Goal: Information Seeking & Learning: Check status

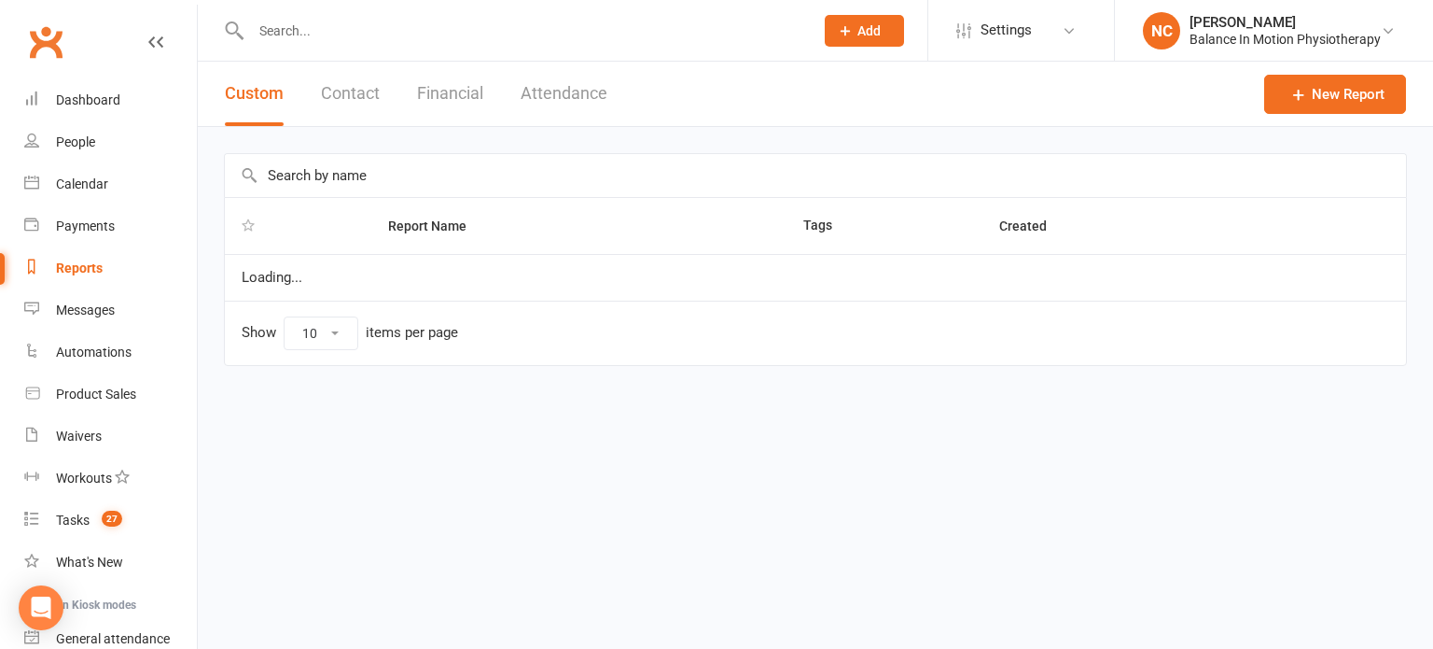
click at [580, 87] on button "Attendance" at bounding box center [564, 94] width 87 height 64
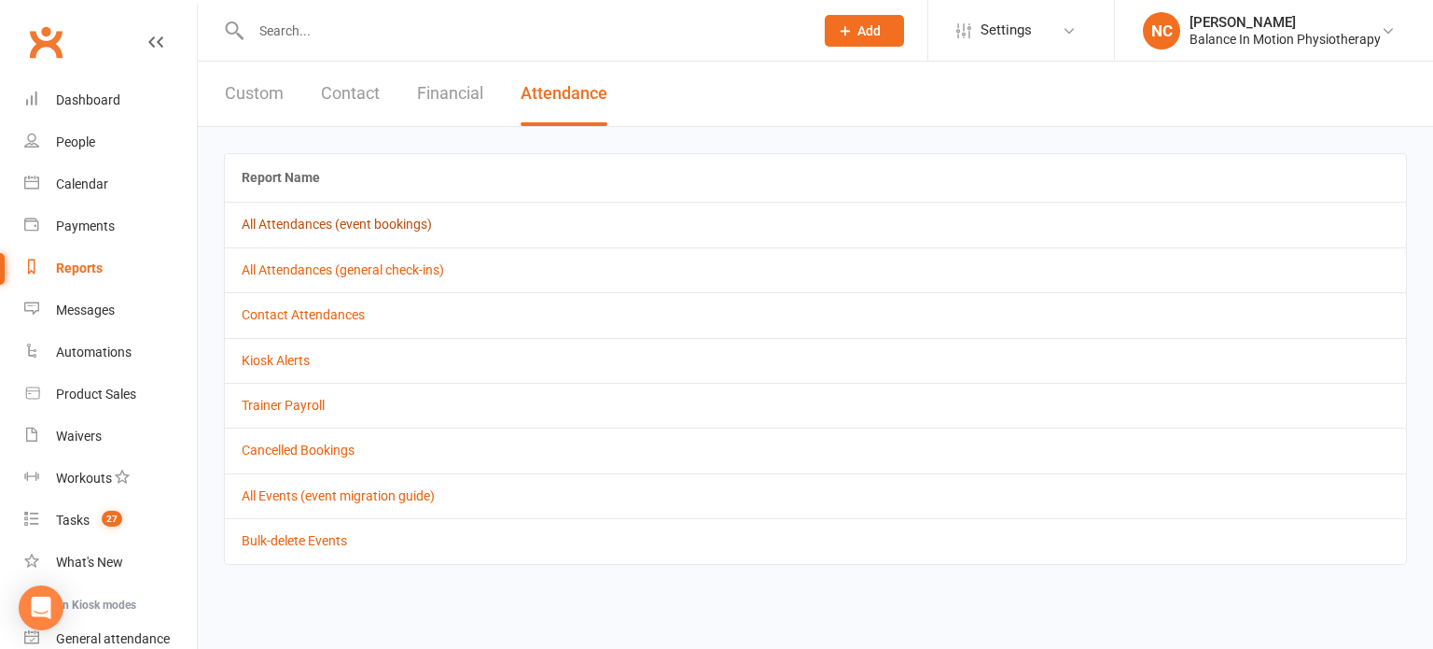
click at [409, 219] on link "All Attendances (event bookings)" at bounding box center [337, 224] width 190 height 15
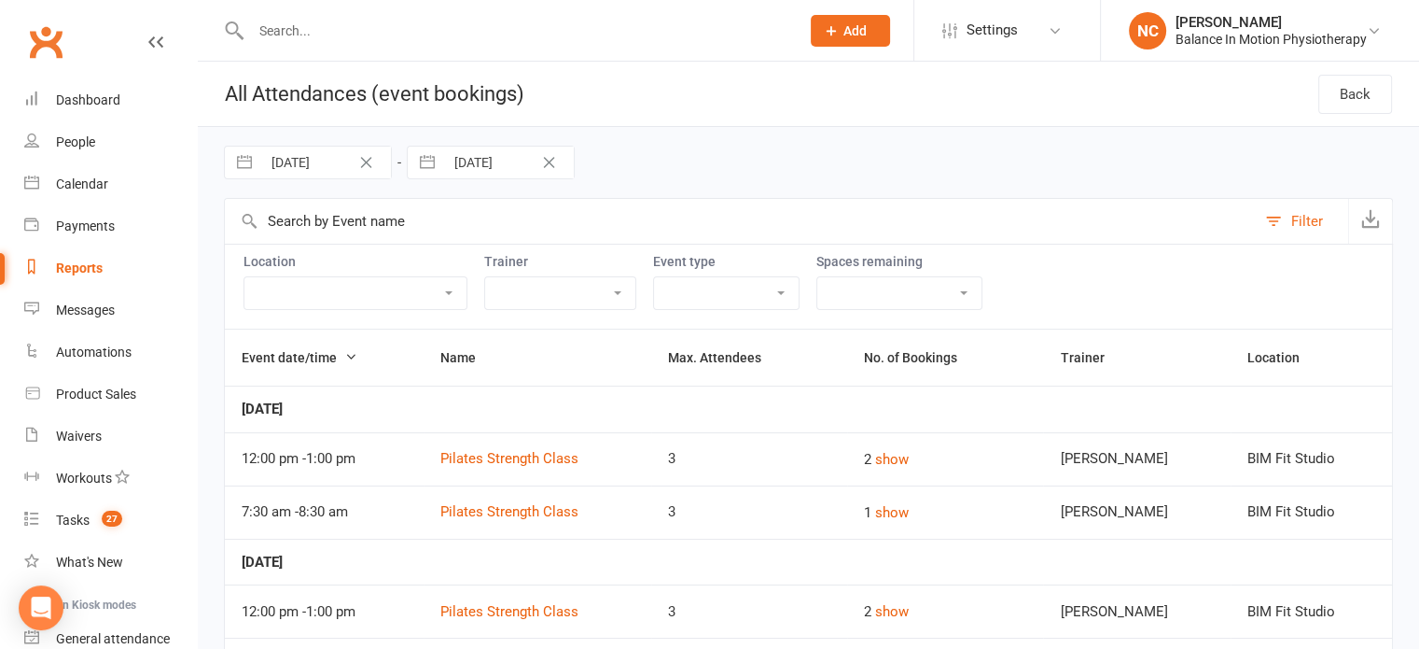
click at [325, 157] on input "[DATE]" at bounding box center [326, 163] width 130 height 32
select select "7"
select select "2025"
select select "8"
select select "2025"
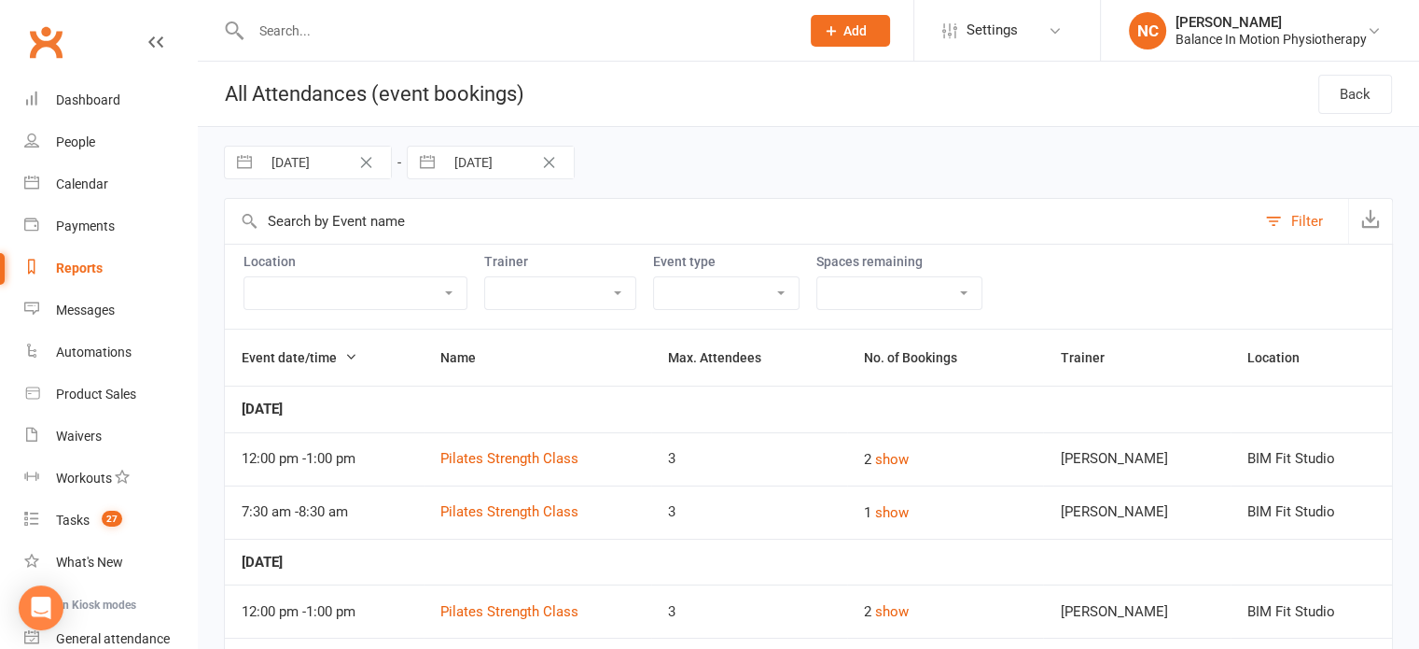
select select "9"
select select "2025"
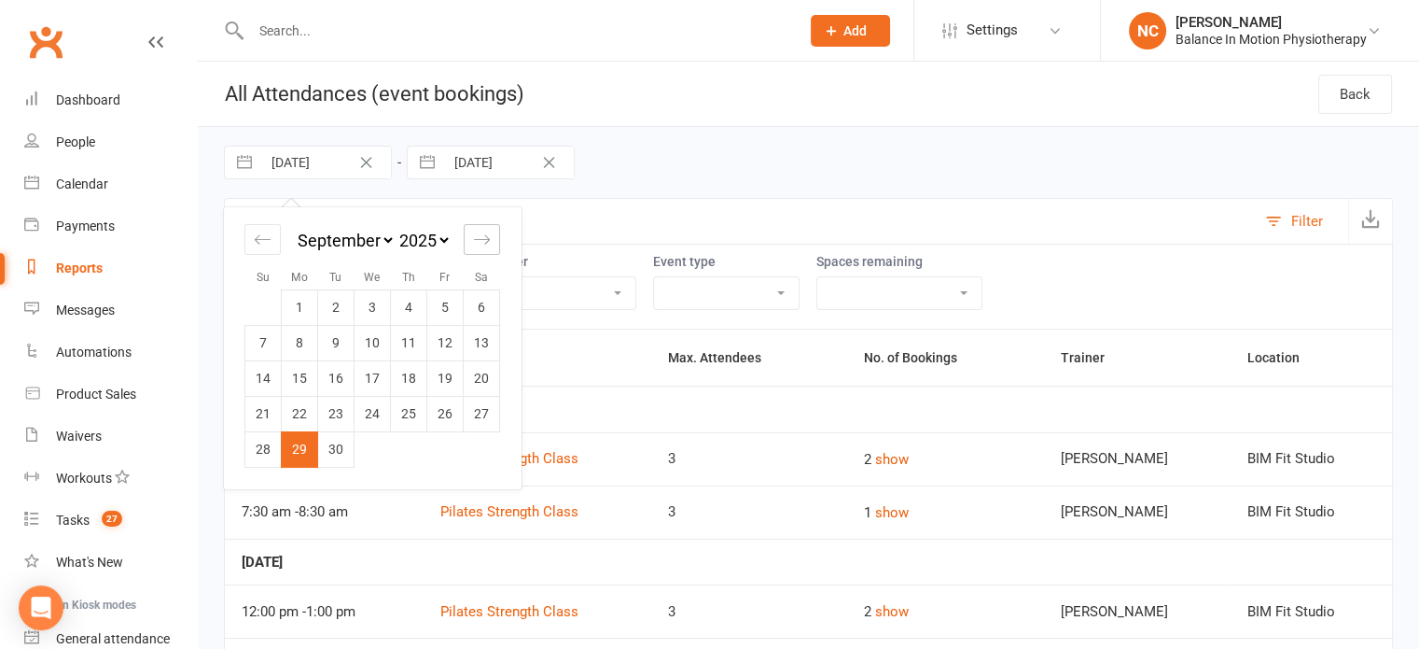
click at [488, 234] on icon "Move forward to switch to the next month." at bounding box center [482, 240] width 18 height 18
select select "10"
select select "2025"
click at [267, 337] on td "5" at bounding box center [263, 342] width 36 height 35
type input "[DATE]"
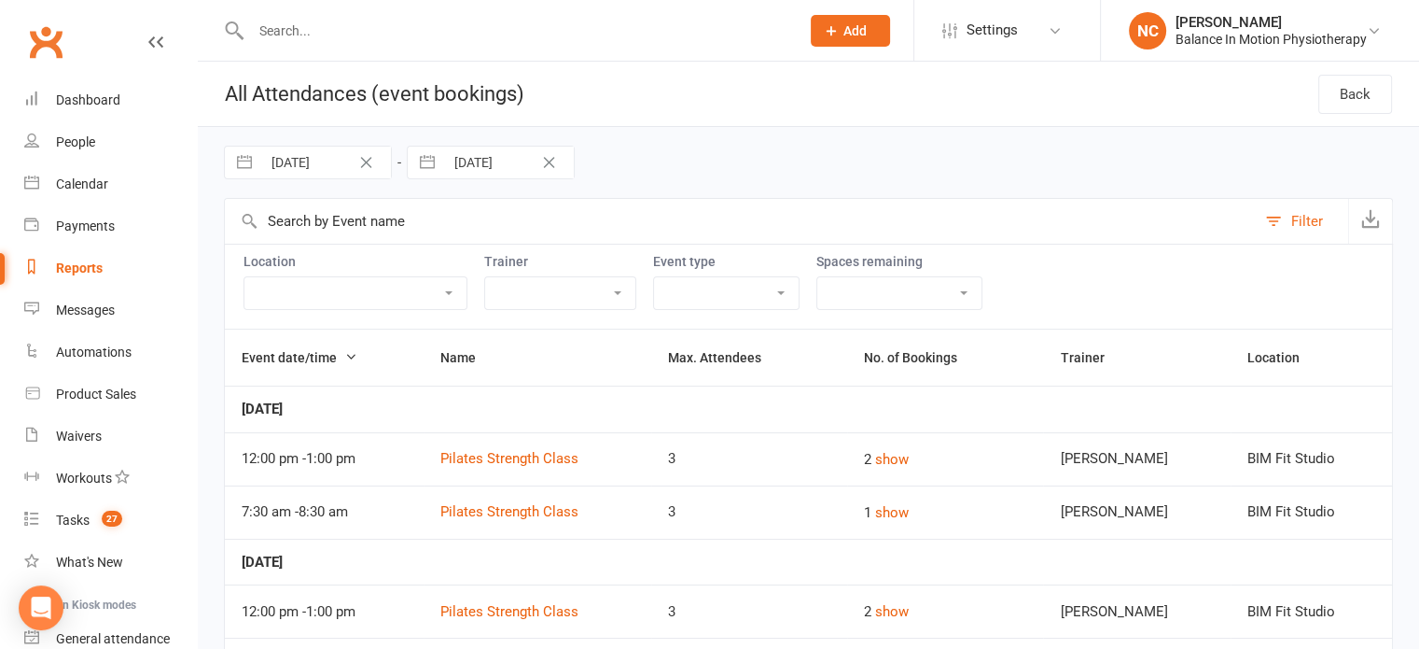
click at [0, 0] on div "Loading" at bounding box center [0, 0] width 0 height 0
click at [508, 156] on input "[DATE]" at bounding box center [509, 163] width 130 height 32
select select "8"
select select "2025"
select select "9"
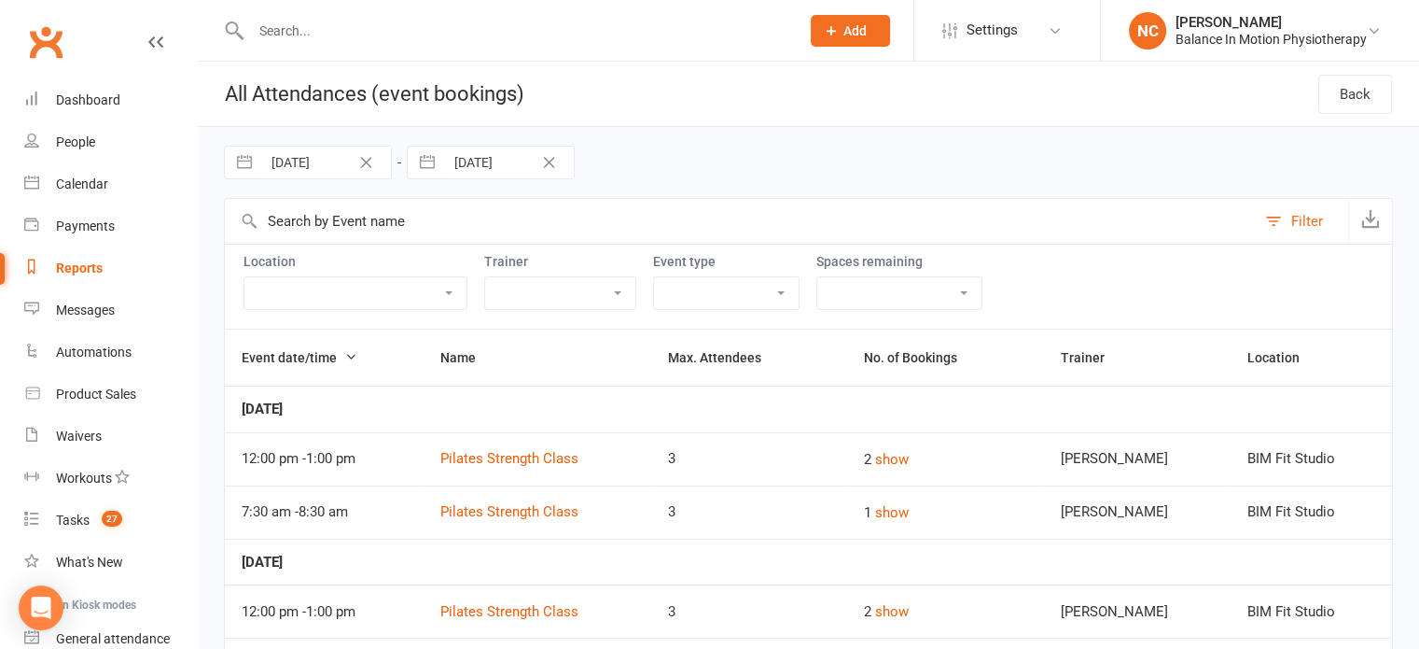
select select "2025"
select select "10"
select select "2025"
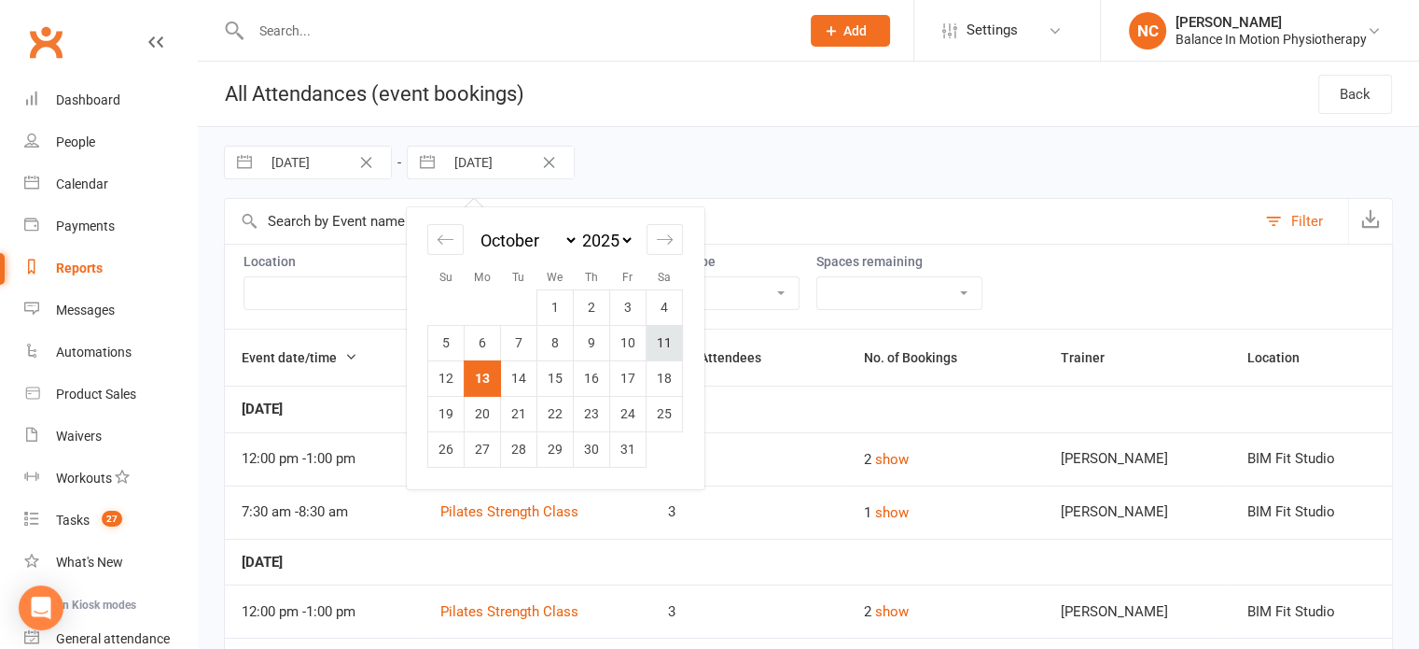
click at [670, 342] on td "11" at bounding box center [665, 342] width 36 height 35
type input "[DATE]"
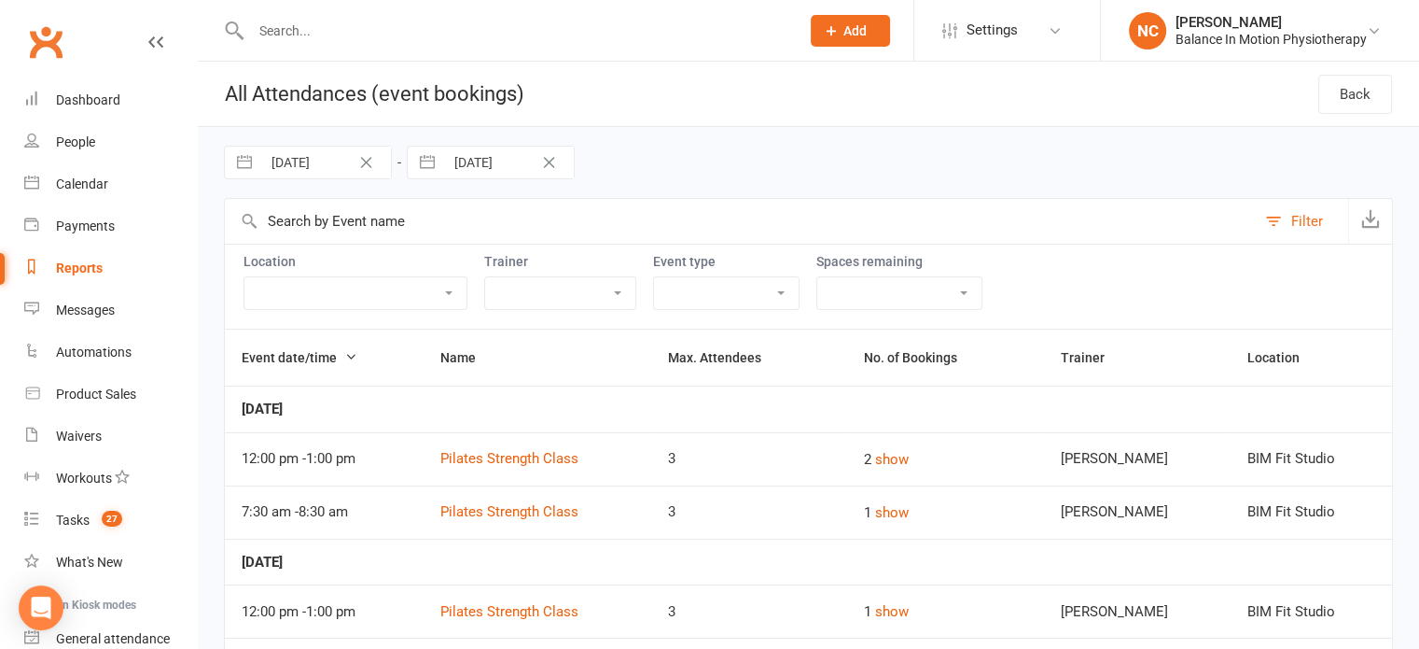
drag, startPoint x: 683, startPoint y: 287, endPoint x: 683, endPoint y: 305, distance: 18.7
click at [636, 287] on select "[PERSON_NAME] [PERSON_NAME] [PERSON_NAME] [PERSON_NAME]" at bounding box center [560, 293] width 150 height 32
click at [568, 277] on select "[PERSON_NAME] [PERSON_NAME] [PERSON_NAME] [PERSON_NAME]" at bounding box center [560, 293] width 150 height 32
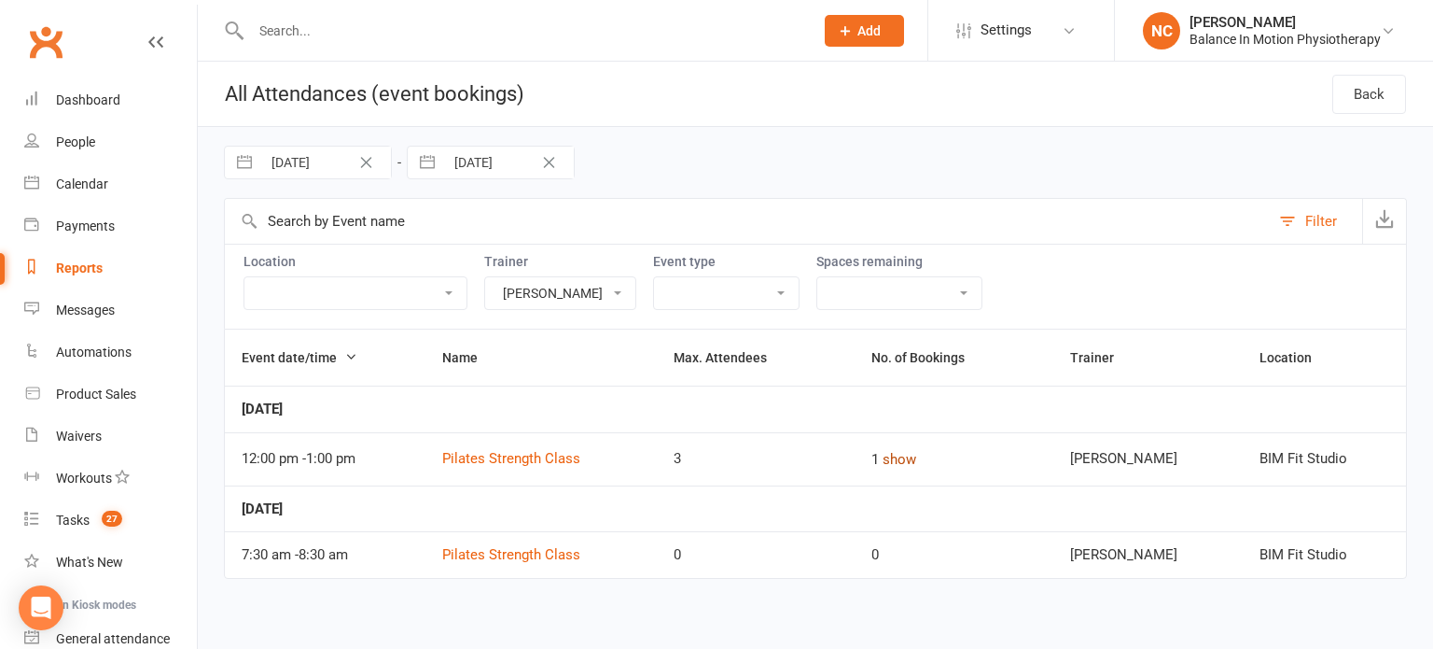
click at [916, 457] on button "show" at bounding box center [900, 459] width 34 height 22
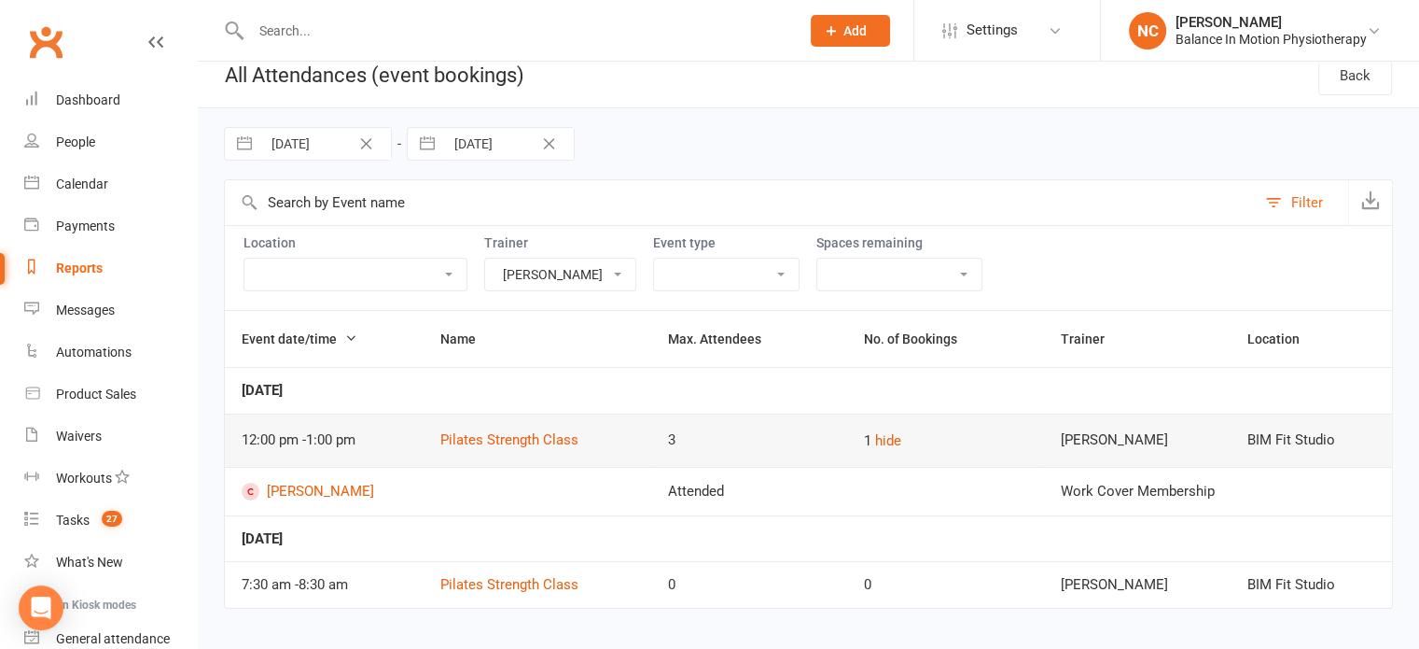
scroll to position [28, 0]
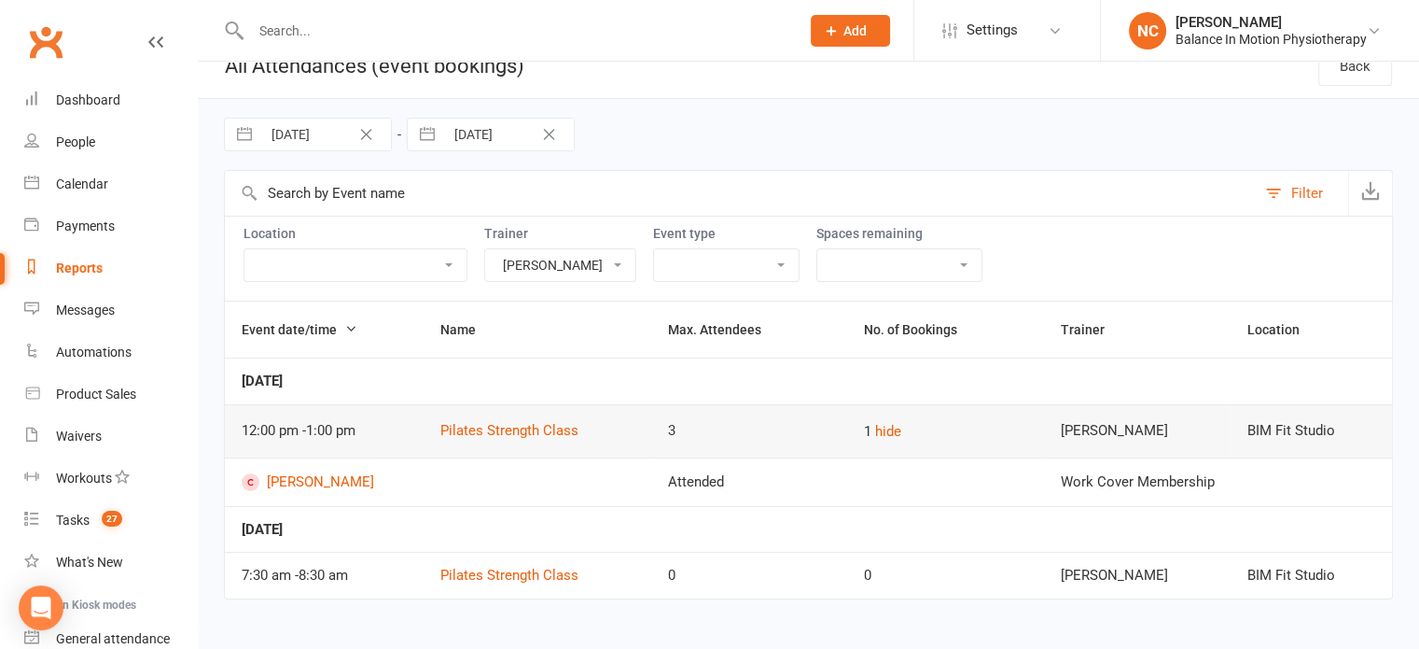
click at [636, 254] on select "[PERSON_NAME] [PERSON_NAME] [PERSON_NAME] [PERSON_NAME]" at bounding box center [560, 265] width 150 height 32
select select "46275"
click at [568, 249] on select "[PERSON_NAME] [PERSON_NAME] [PERSON_NAME] [PERSON_NAME]" at bounding box center [560, 265] width 150 height 32
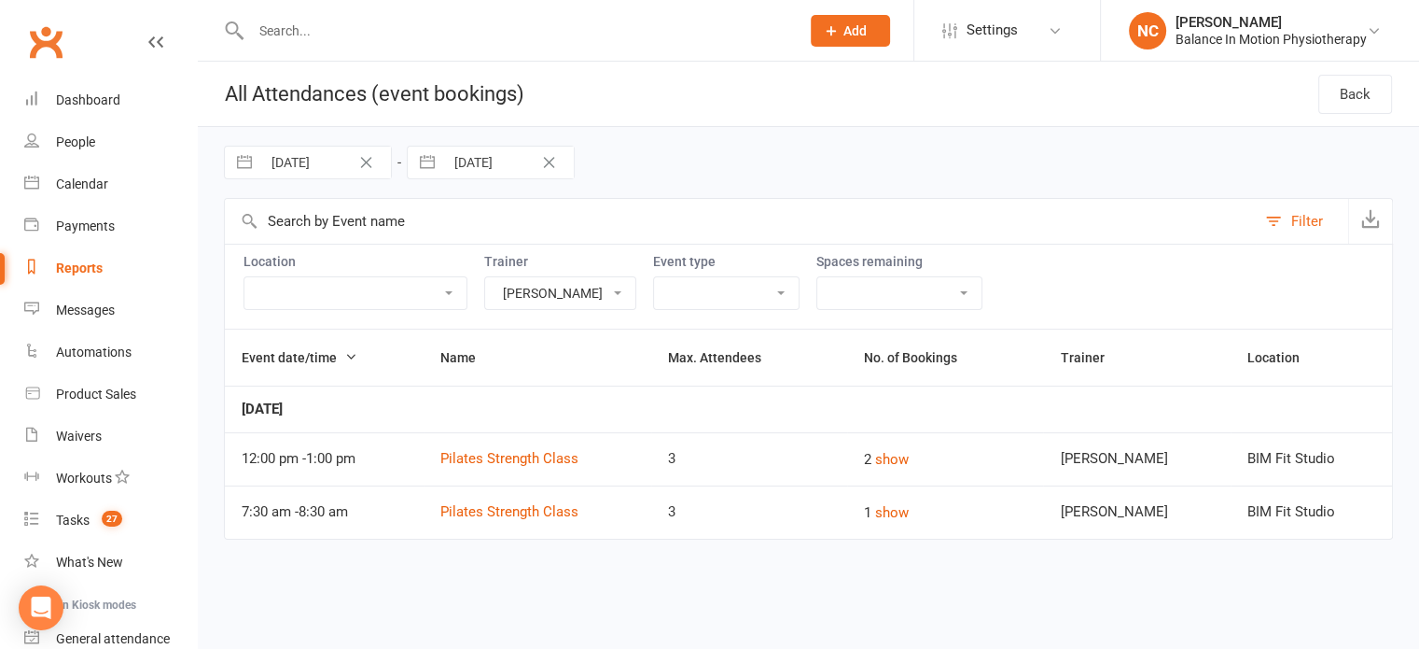
scroll to position [0, 0]
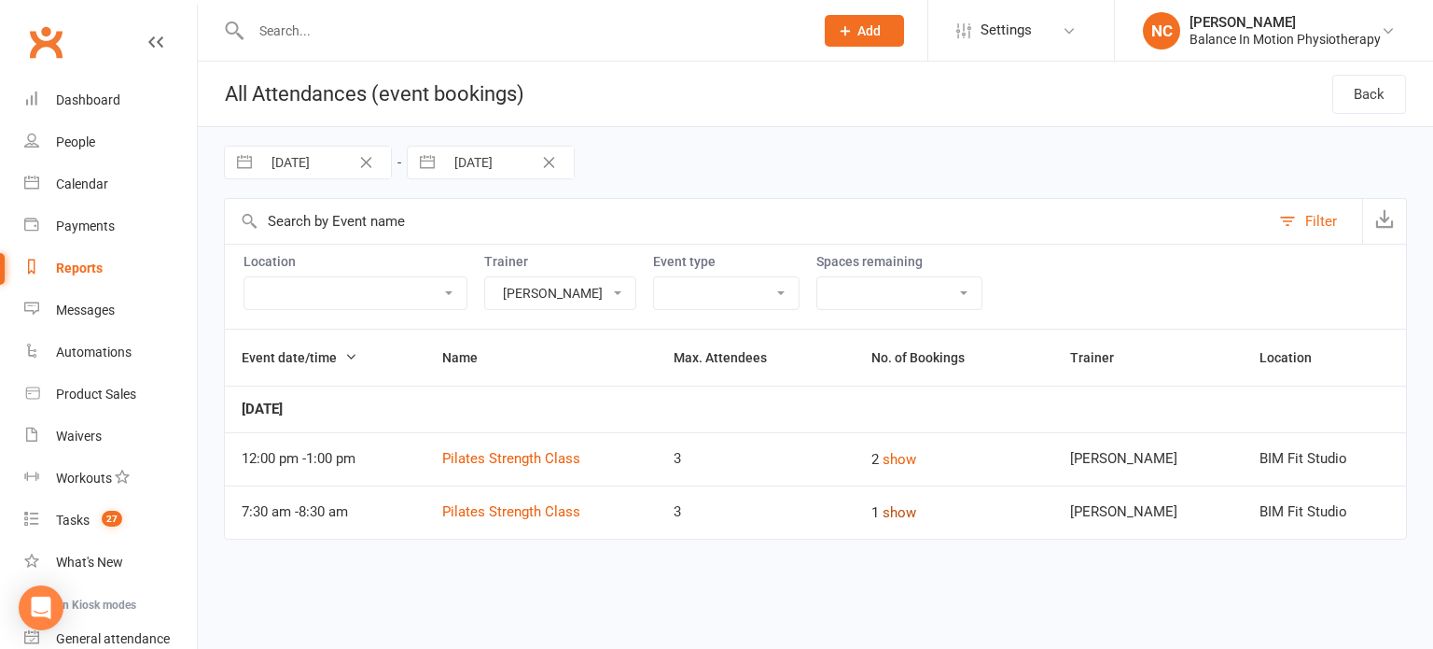
click at [916, 509] on button "show" at bounding box center [900, 512] width 34 height 22
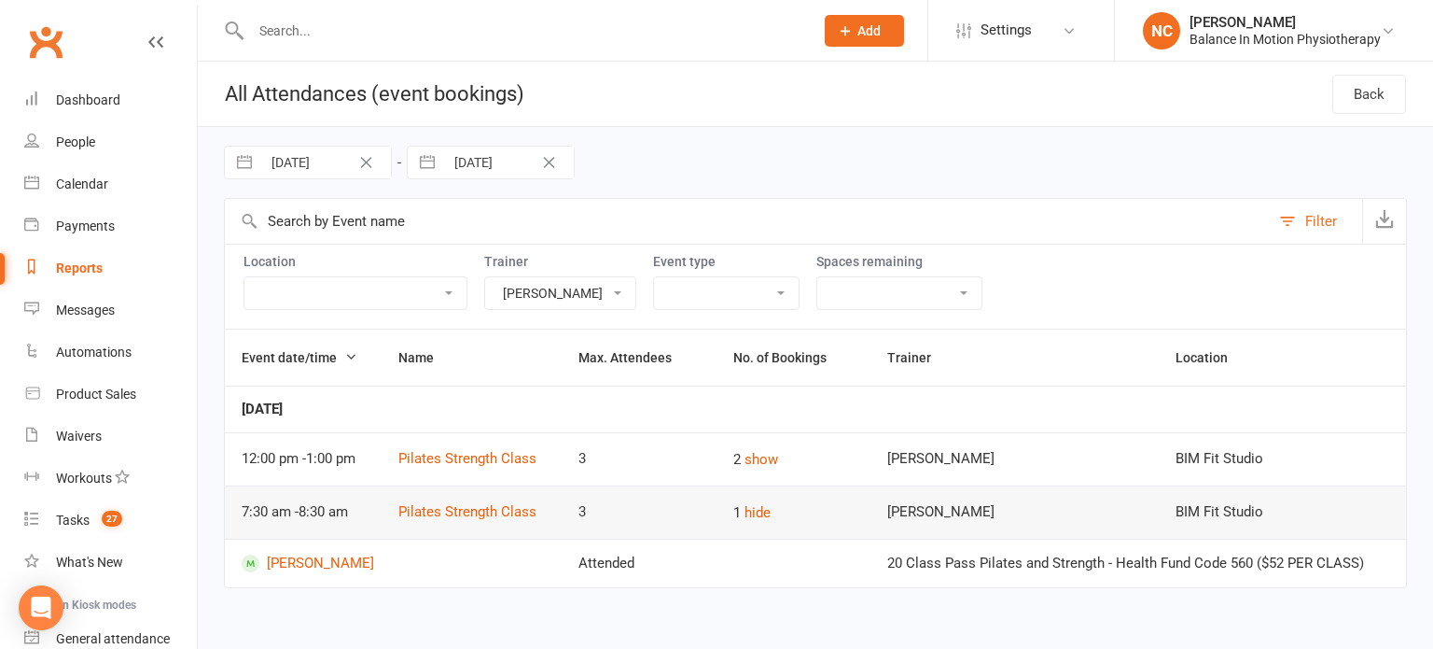
click at [939, 454] on div "[PERSON_NAME]" at bounding box center [1015, 459] width 254 height 16
click at [758, 459] on button "show" at bounding box center [762, 459] width 34 height 22
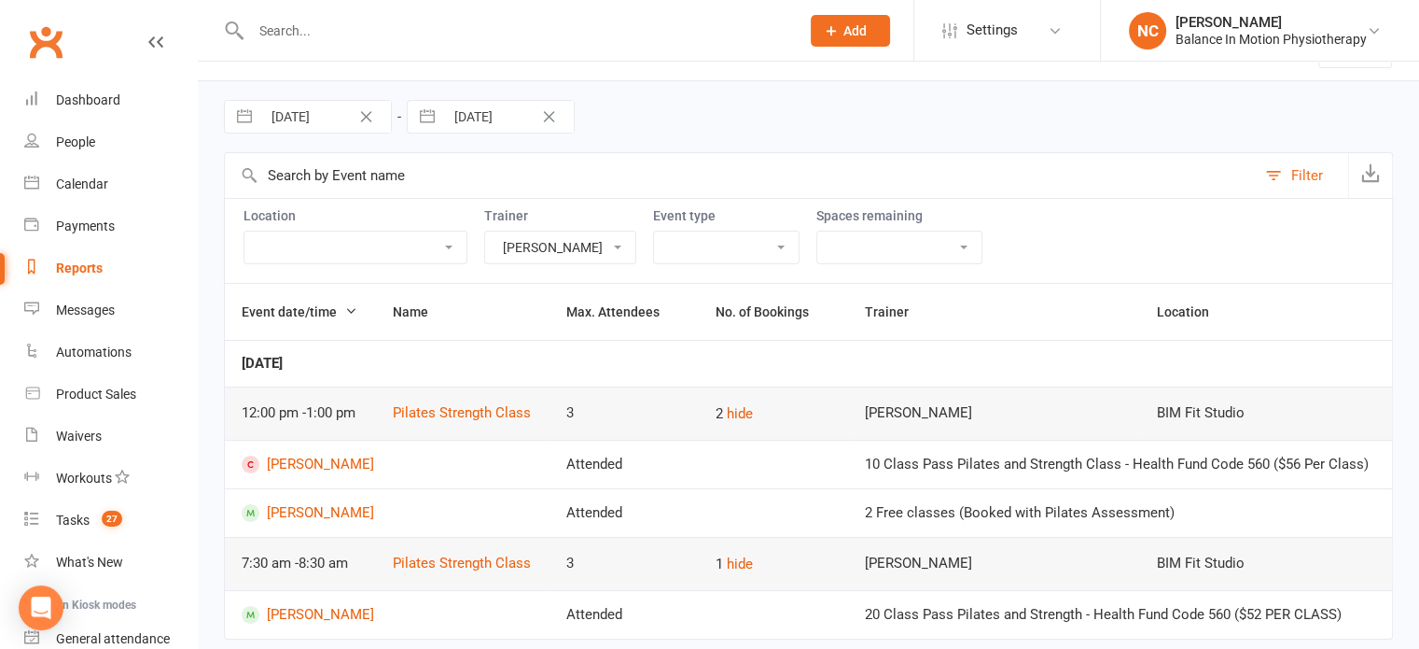
scroll to position [86, 0]
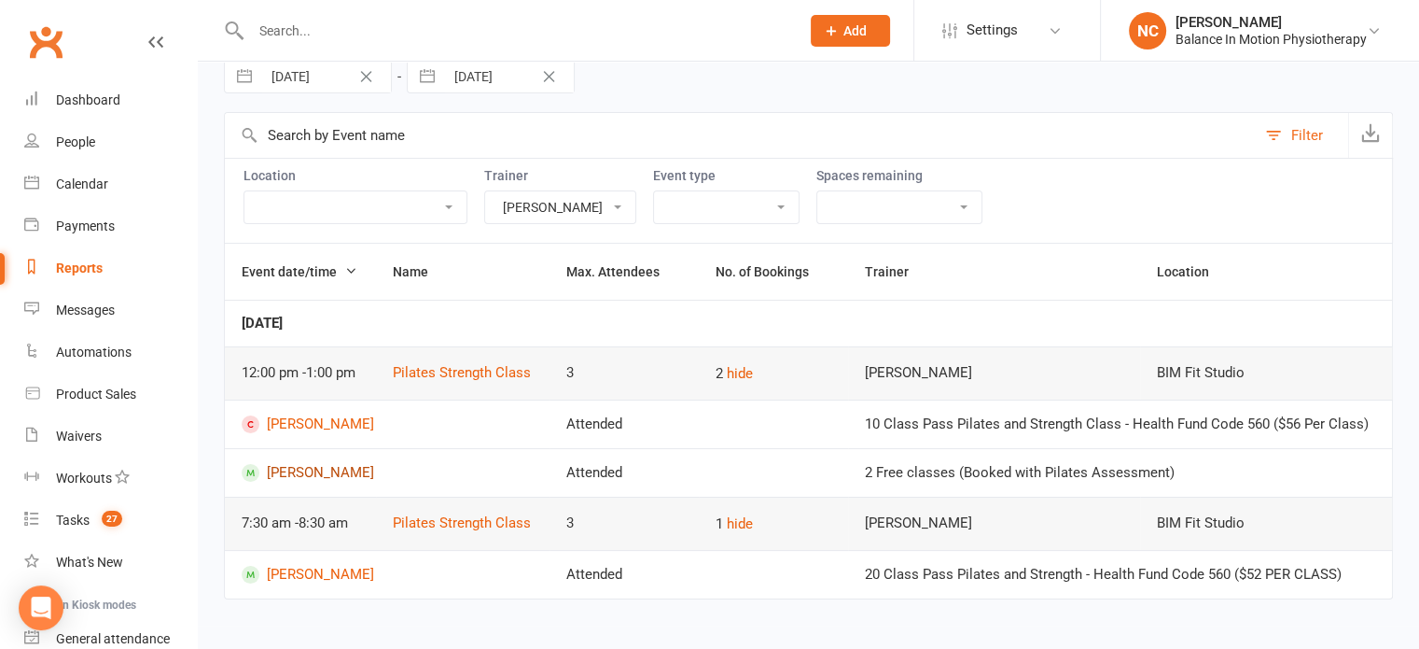
click at [317, 468] on link "[PERSON_NAME]" at bounding box center [387, 473] width 291 height 18
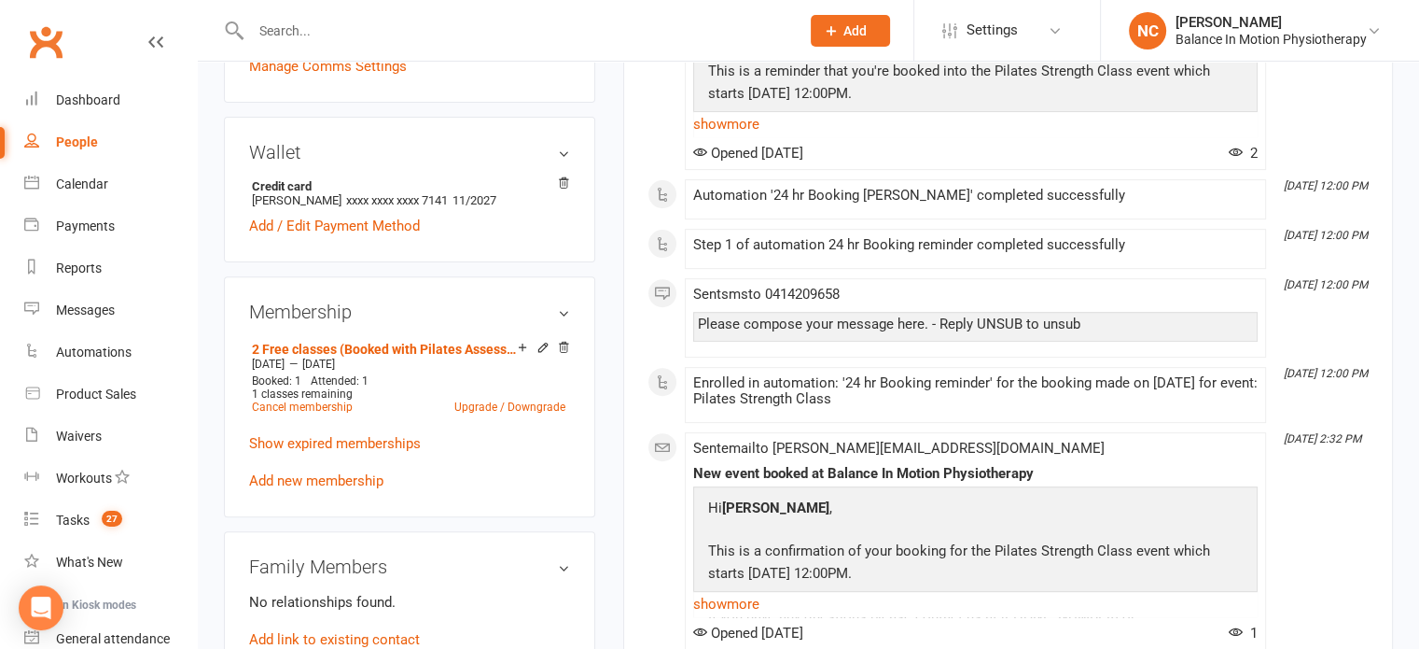
scroll to position [653, 0]
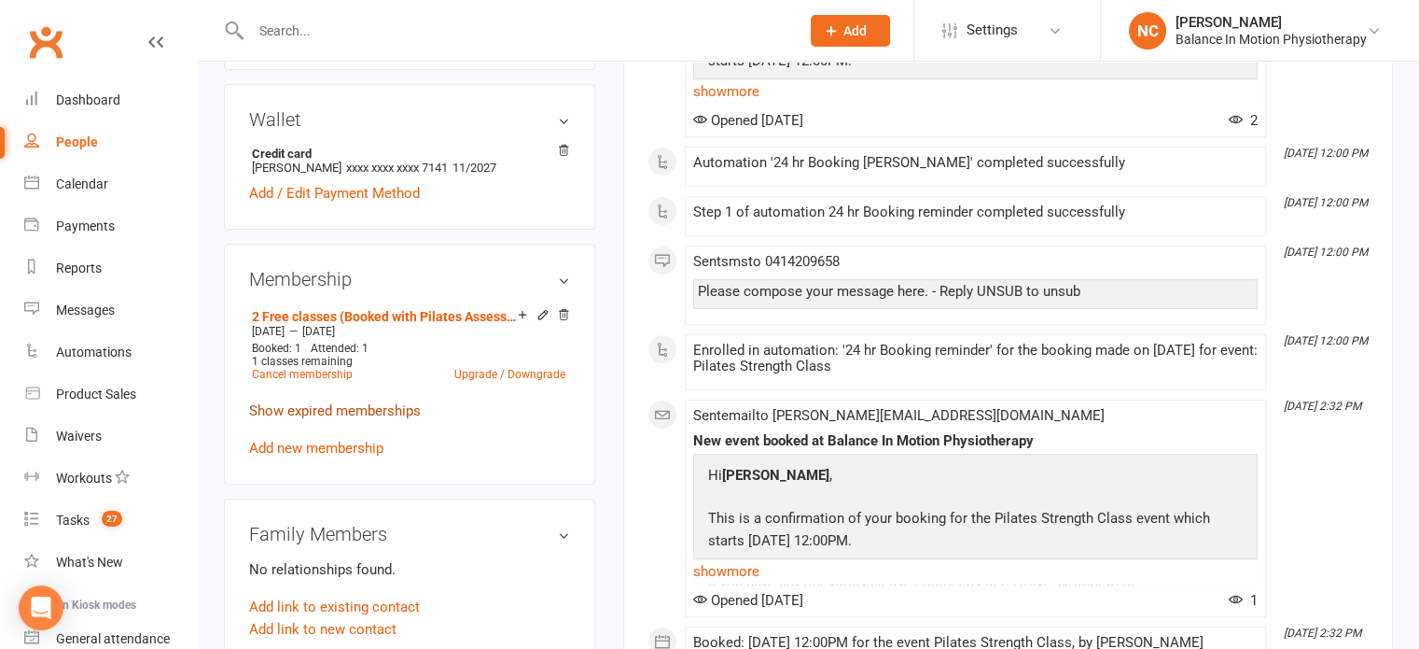
click at [385, 402] on link "Show expired memberships" at bounding box center [335, 410] width 172 height 17
